Goal: Information Seeking & Learning: Learn about a topic

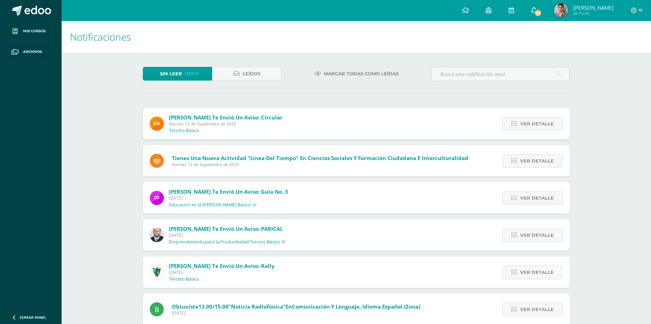
click at [545, 7] on link "22" at bounding box center [534, 10] width 22 height 21
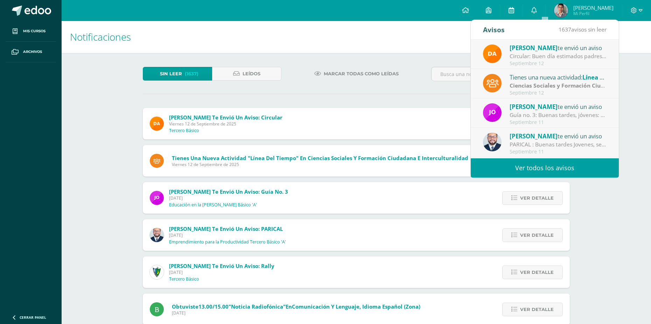
click at [520, 15] on link at bounding box center [511, 10] width 22 height 21
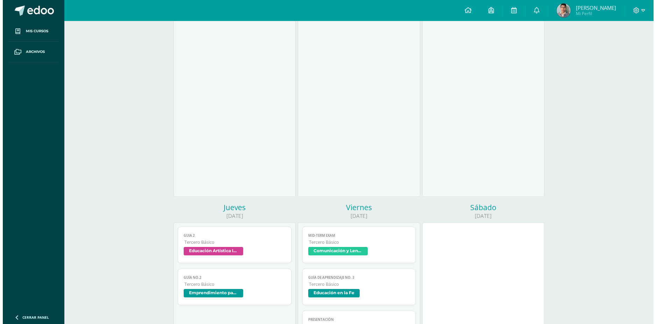
scroll to position [350, 0]
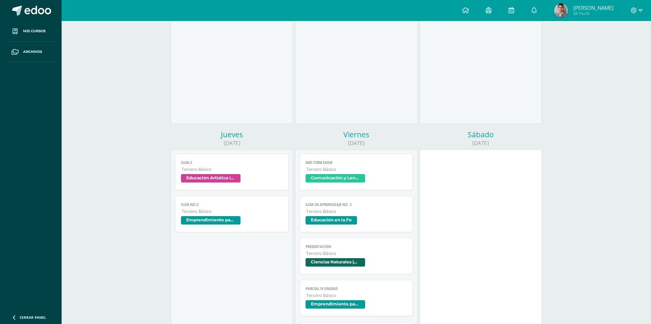
click at [244, 179] on span "Educación Artística II, Artes Plásticas" at bounding box center [232, 179] width 102 height 10
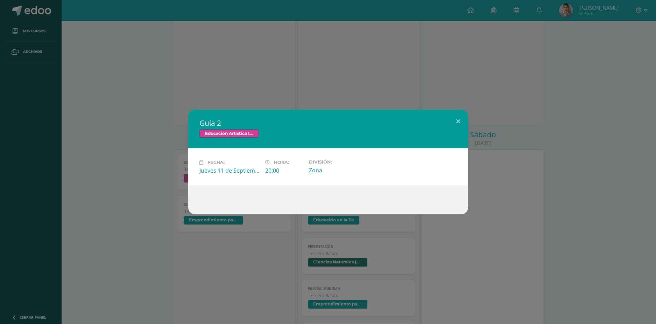
click at [118, 163] on div "Guia 2 Educación Artística II, Artes Plásticas Fecha: Jueves 11 de Septiembre H…" at bounding box center [328, 161] width 650 height 105
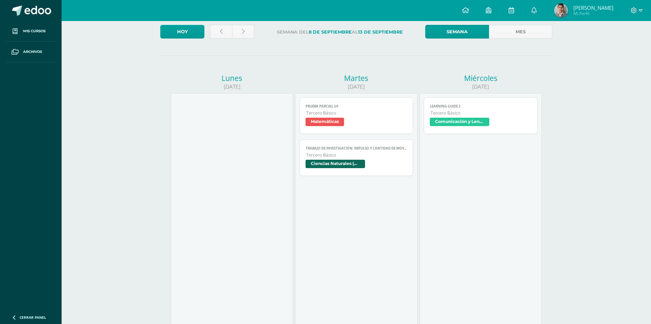
scroll to position [0, 0]
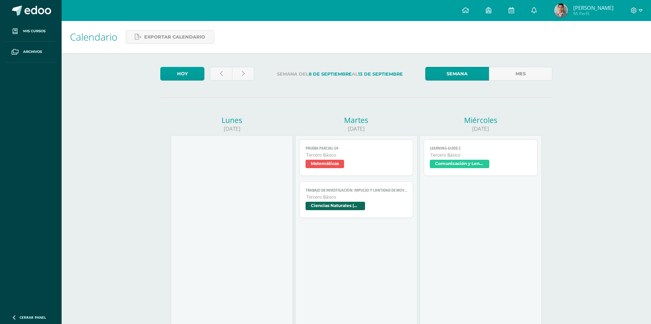
drag, startPoint x: 219, startPoint y: 59, endPoint x: 222, endPoint y: 62, distance: 4.2
click at [225, 73] on link at bounding box center [221, 74] width 22 height 14
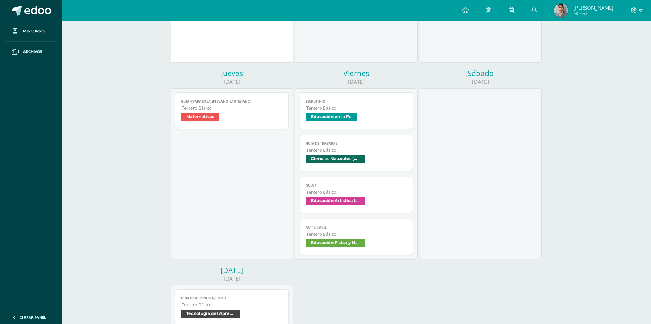
scroll to position [245, 0]
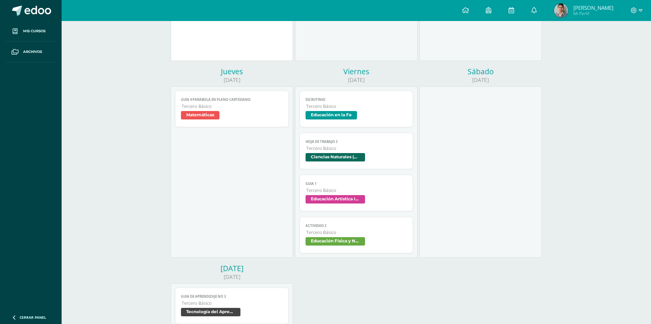
click at [364, 185] on span "Guia 1" at bounding box center [356, 183] width 102 height 5
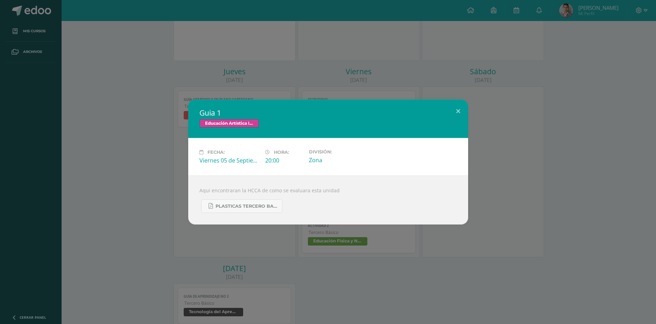
click at [509, 178] on div "Guia 1 Educación Artística II, Artes Plásticas Fecha: Viernes 05 de Septiembre …" at bounding box center [328, 161] width 650 height 125
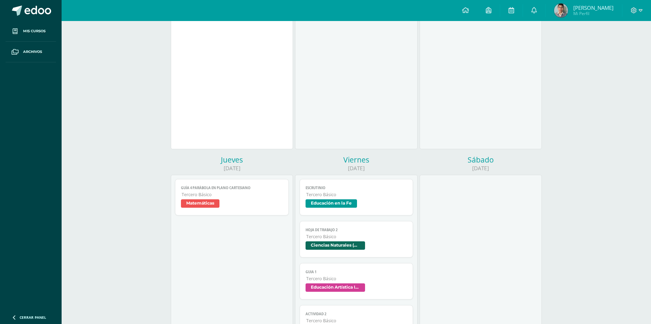
scroll to position [105, 0]
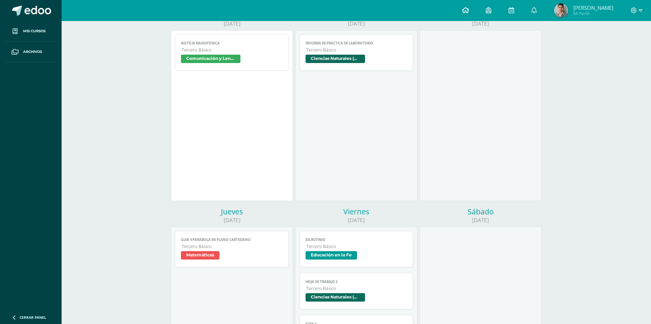
click at [469, 12] on icon at bounding box center [465, 10] width 7 height 6
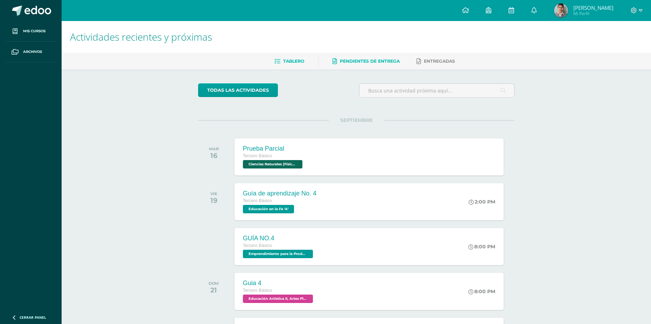
click at [398, 65] on link "Pendientes de entrega" at bounding box center [365, 61] width 67 height 11
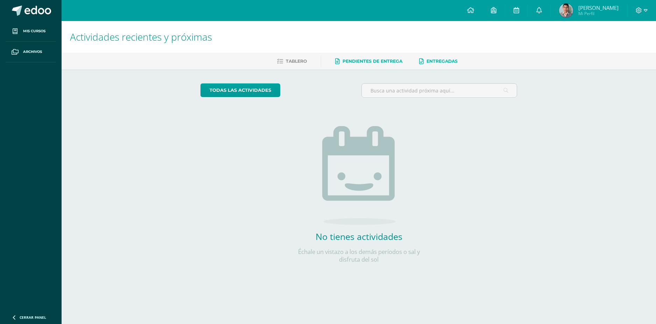
click at [447, 65] on link "Entregadas" at bounding box center [438, 61] width 38 height 11
click at [593, 10] on span "Mi Perfil" at bounding box center [598, 13] width 40 height 6
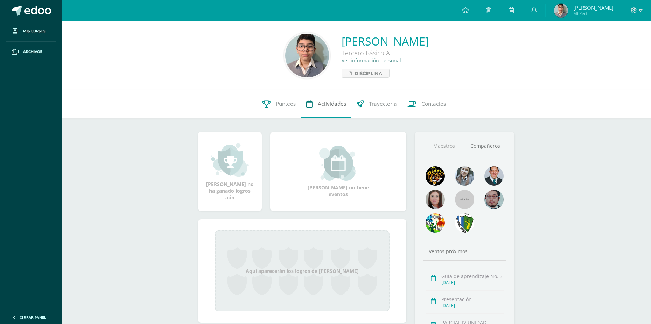
click at [310, 104] on icon at bounding box center [309, 103] width 6 height 7
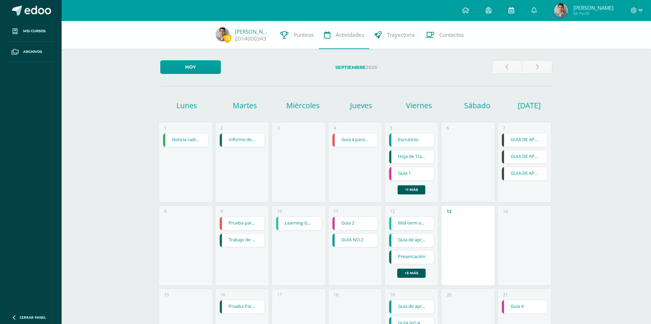
click at [522, 16] on link at bounding box center [511, 10] width 22 height 21
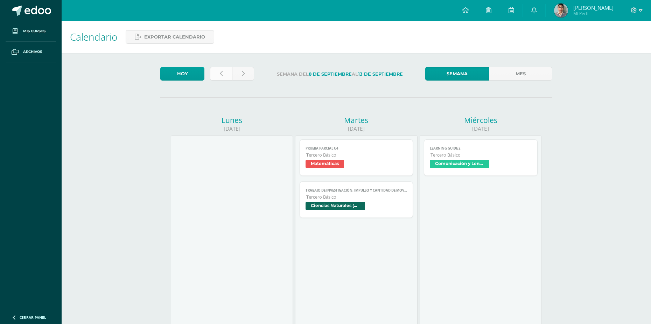
click at [219, 74] on link at bounding box center [221, 74] width 22 height 14
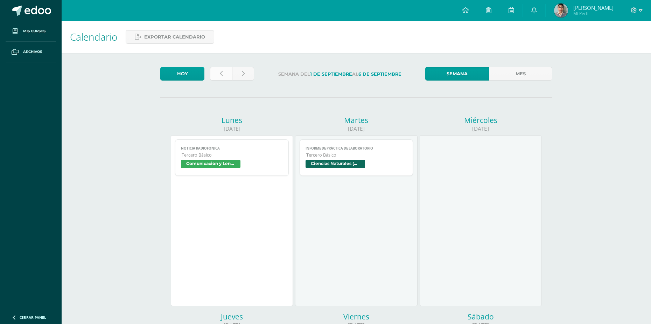
click at [228, 72] on link at bounding box center [221, 74] width 22 height 14
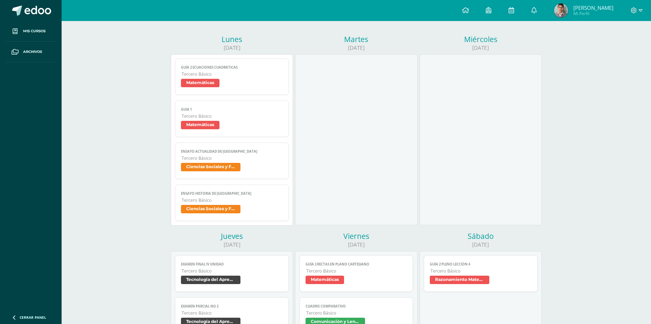
scroll to position [245, 0]
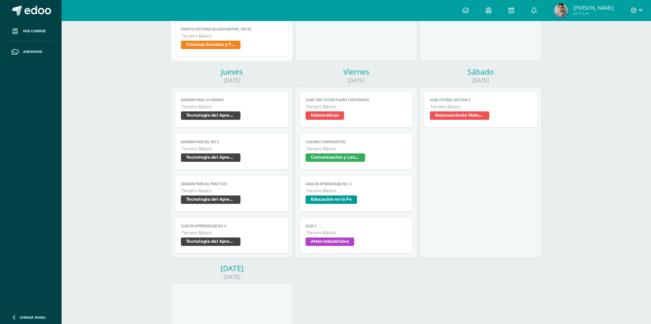
click at [367, 234] on span "Tercero Básico" at bounding box center [356, 232] width 101 height 6
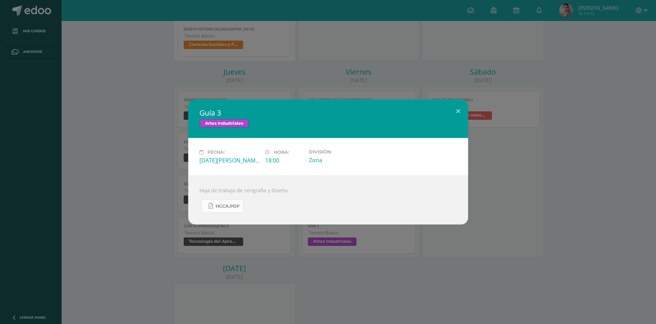
click at [239, 211] on link "HCCA.pdf" at bounding box center [222, 206] width 42 height 14
click at [428, 174] on div "Guía 3 Artes Industriales Fecha: Viernes 29 de Agosto Hora: 18:00 División: Zon…" at bounding box center [328, 161] width 280 height 125
click at [448, 126] on div "Artes Industriales" at bounding box center [327, 124] width 257 height 10
click at [450, 114] on button at bounding box center [458, 111] width 20 height 24
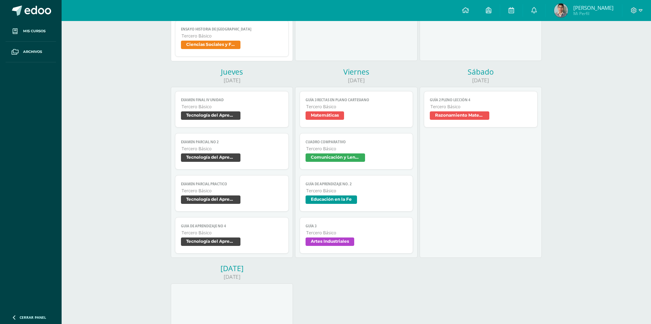
click at [271, 182] on span "EXAMEN PARCIAL PRACTICO" at bounding box center [232, 184] width 102 height 5
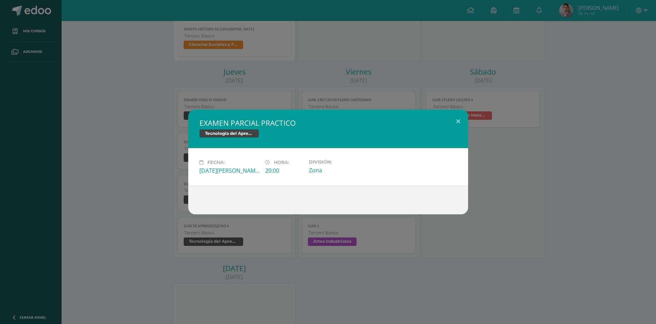
click at [445, 106] on div "EXAMEN PARCIAL PRACTICO Tecnología del Aprendizaje y la Comunicación (TIC) Fech…" at bounding box center [328, 162] width 656 height 324
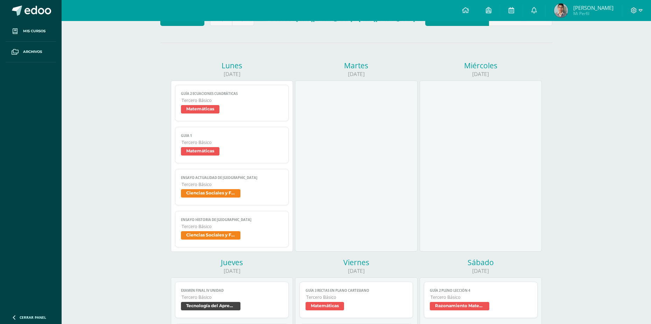
scroll to position [0, 0]
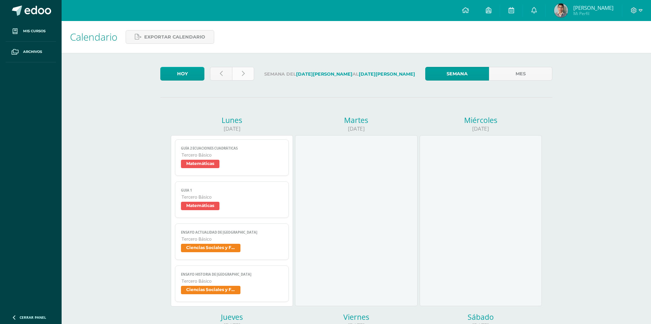
click at [247, 71] on link at bounding box center [243, 74] width 22 height 14
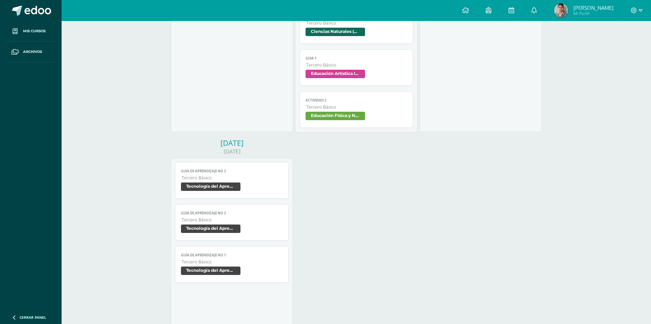
scroll to position [405, 0]
